Goal: Share content

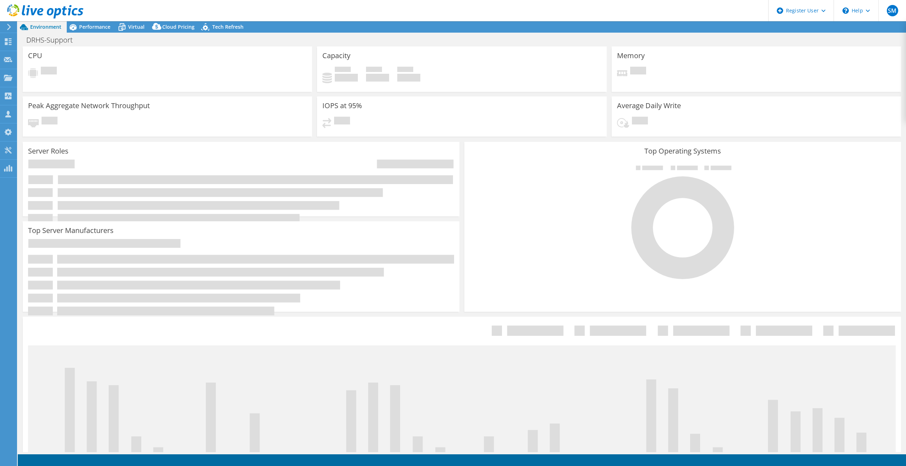
select select "USEast"
select select "USD"
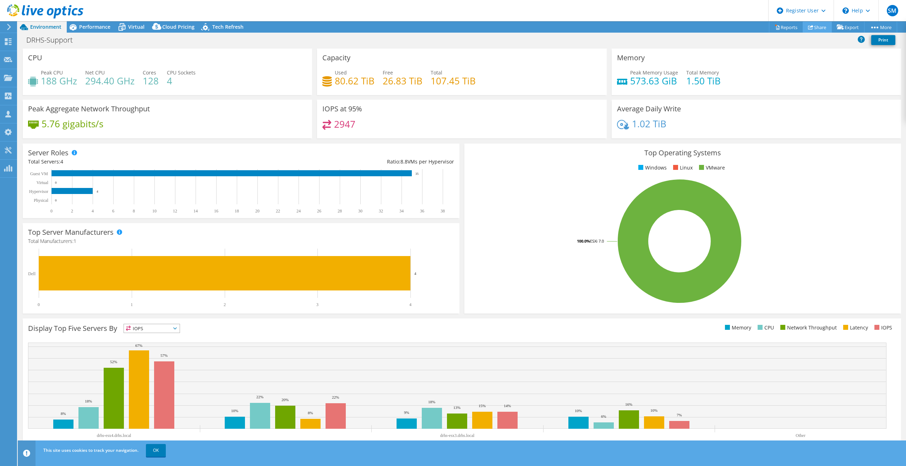
click at [814, 27] on link "Share" at bounding box center [817, 27] width 29 height 11
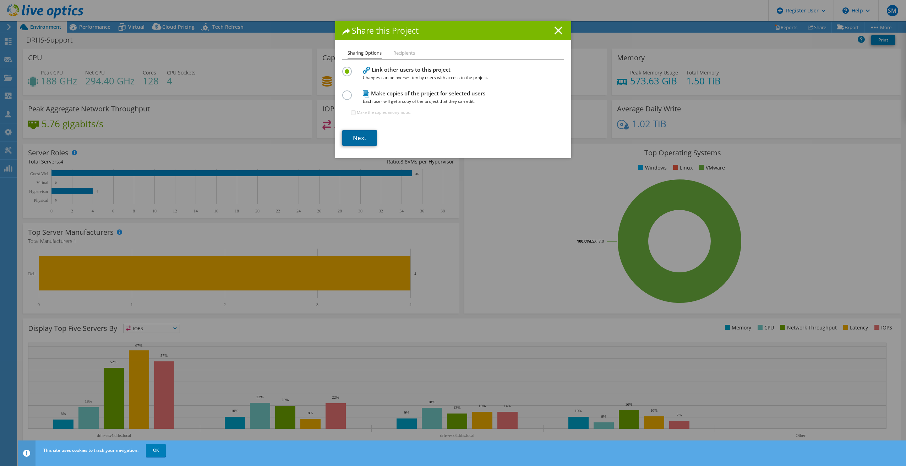
click at [358, 139] on link "Next" at bounding box center [359, 138] width 35 height 16
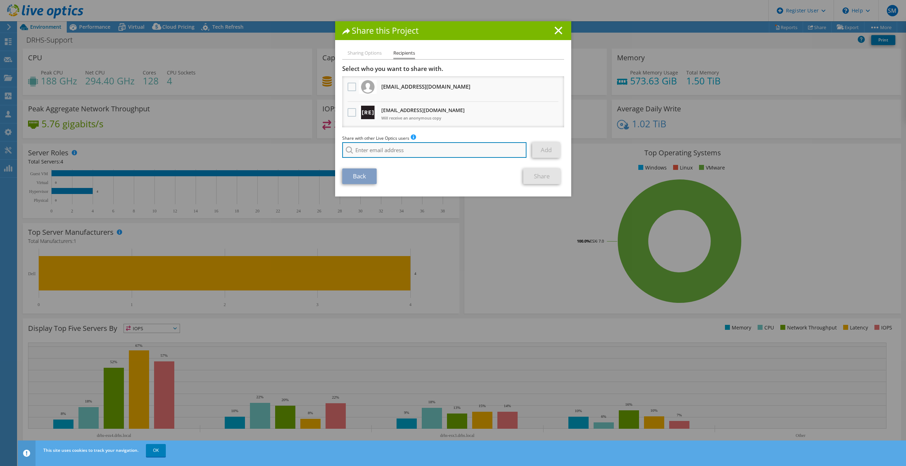
click at [373, 147] on input "search" at bounding box center [434, 150] width 185 height 16
click at [386, 161] on li "[EMAIL_ADDRESS][PERSON_NAME][DOMAIN_NAME]" at bounding box center [397, 159] width 111 height 9
type input "[EMAIL_ADDRESS][PERSON_NAME][DOMAIN_NAME]"
click at [473, 170] on div "Back Share" at bounding box center [453, 177] width 222 height 16
click at [549, 148] on link "Add" at bounding box center [546, 150] width 28 height 16
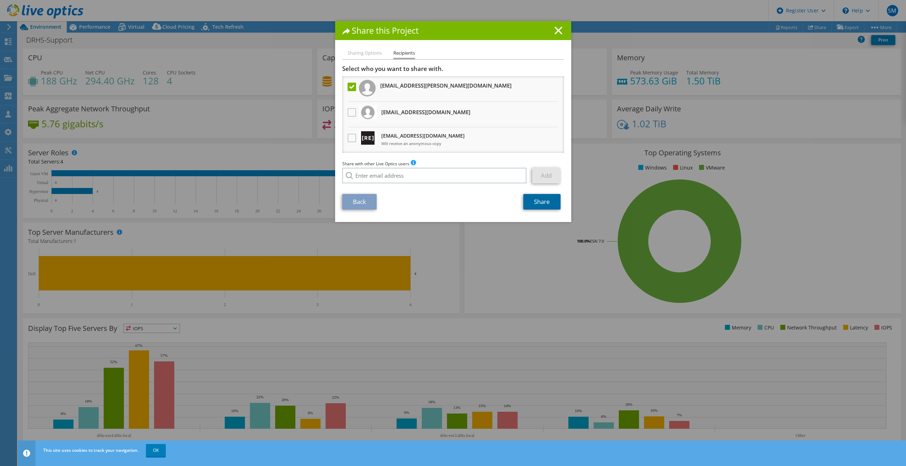
click at [547, 197] on link "Share" at bounding box center [541, 202] width 37 height 16
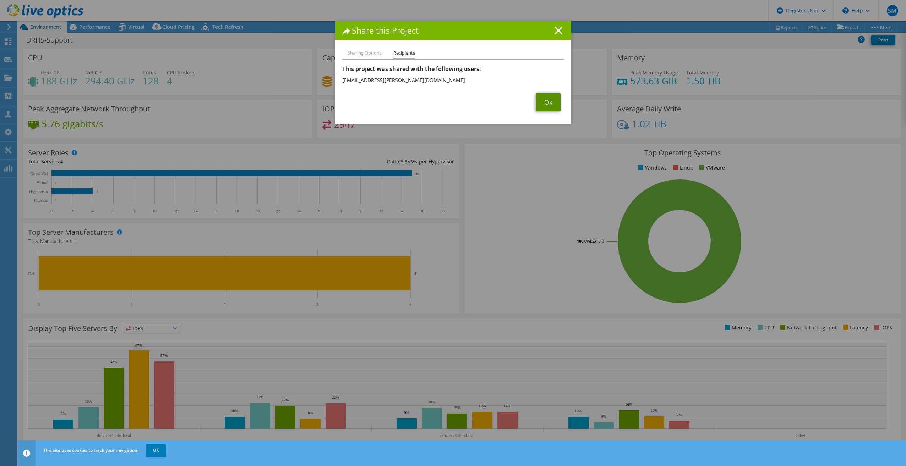
click at [549, 106] on link "Ok" at bounding box center [548, 102] width 24 height 18
